Goal: Check status: Check status

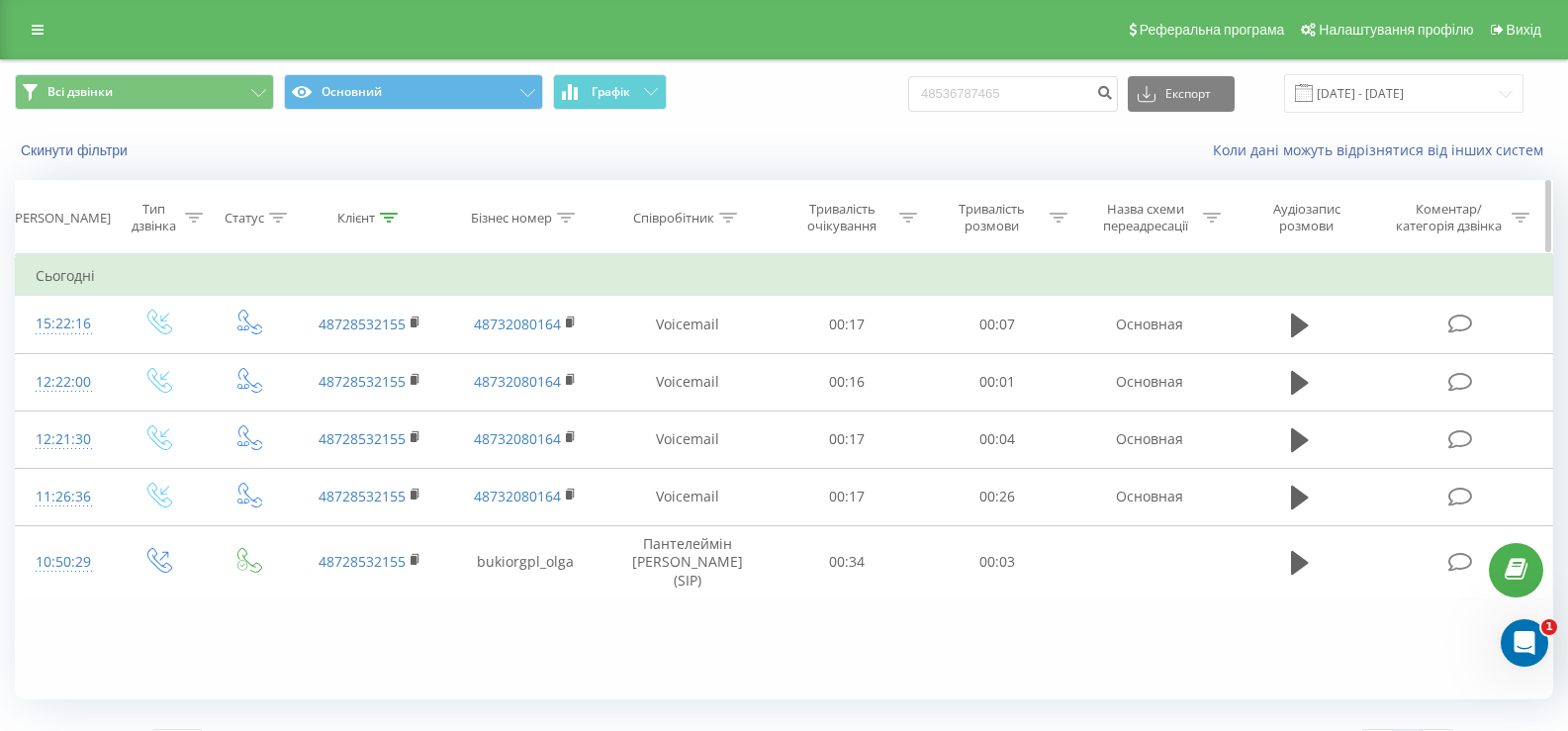
click at [388, 219] on icon at bounding box center [389, 218] width 18 height 10
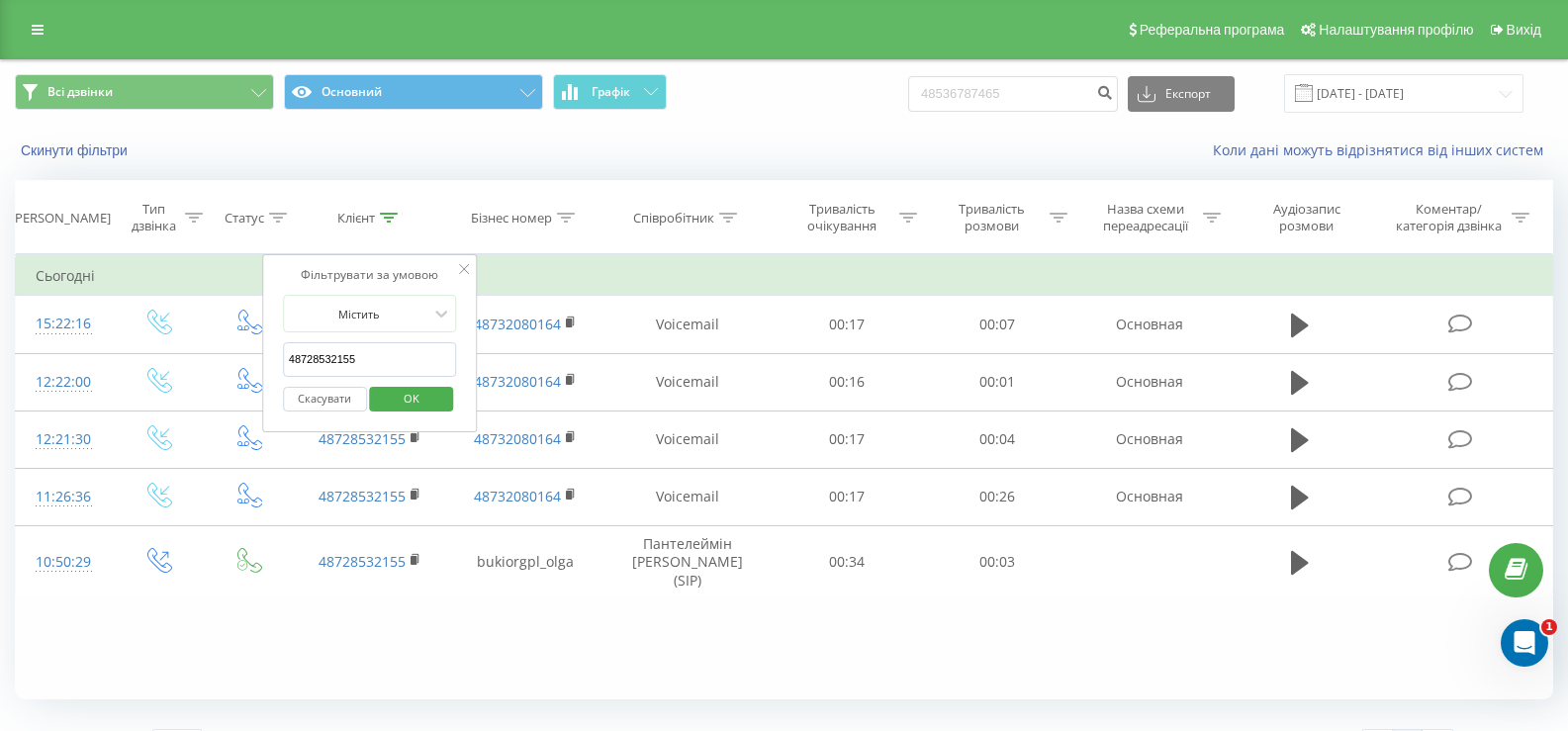
click at [323, 355] on input "48728532155" at bounding box center [370, 360] width 174 height 35
paste input "66 130 43 67"
click at [301, 361] on input "48 66 130 43 67" at bounding box center [370, 360] width 174 height 35
click at [314, 358] on input "4866 130 43 67" at bounding box center [370, 360] width 174 height 35
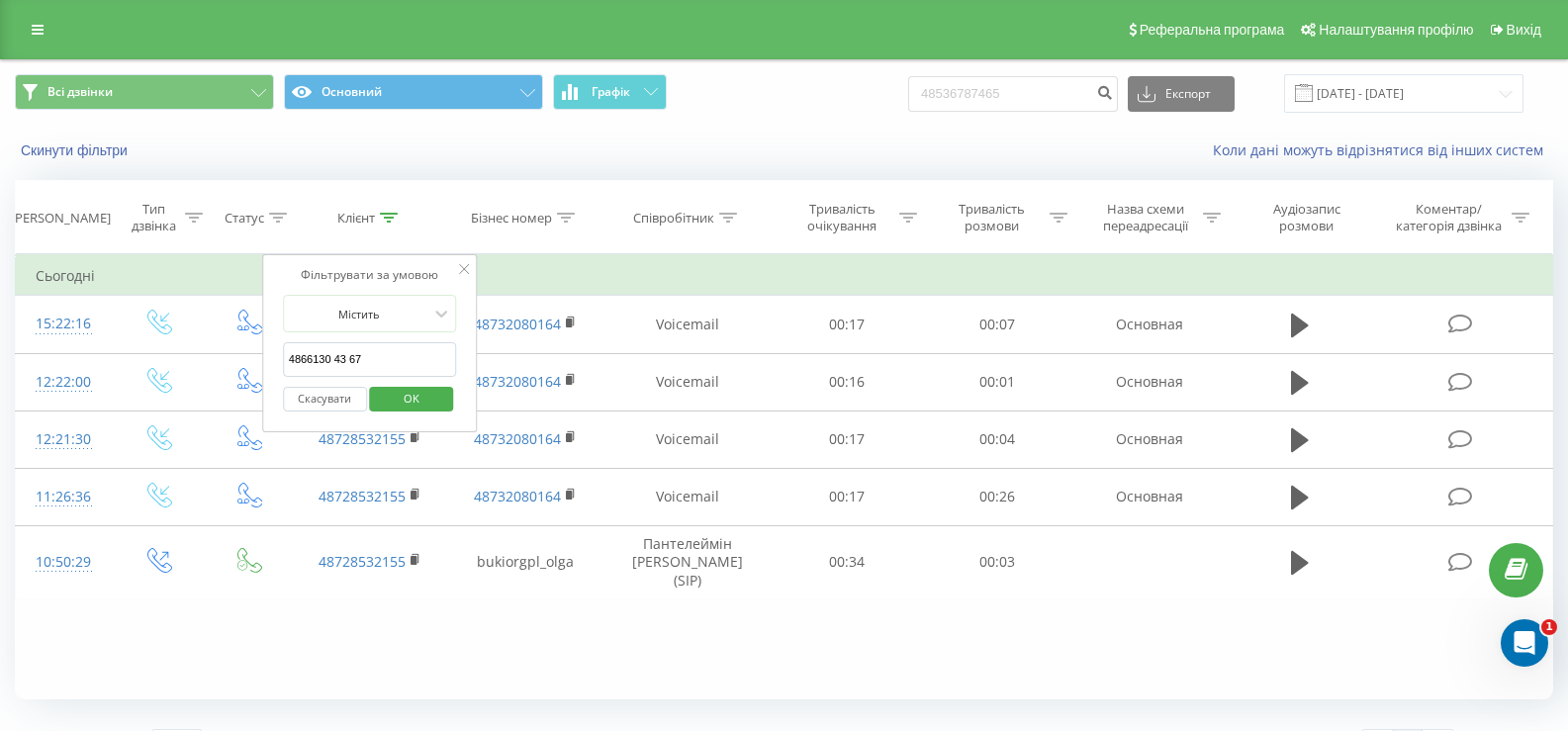
click at [329, 360] on input "4866130 43 67" at bounding box center [370, 360] width 174 height 35
click at [344, 359] on input "486613043 67" at bounding box center [370, 360] width 174 height 35
type input "48661304367"
click at [393, 396] on span "OK" at bounding box center [410, 397] width 55 height 31
